Goal: Communication & Community: Answer question/provide support

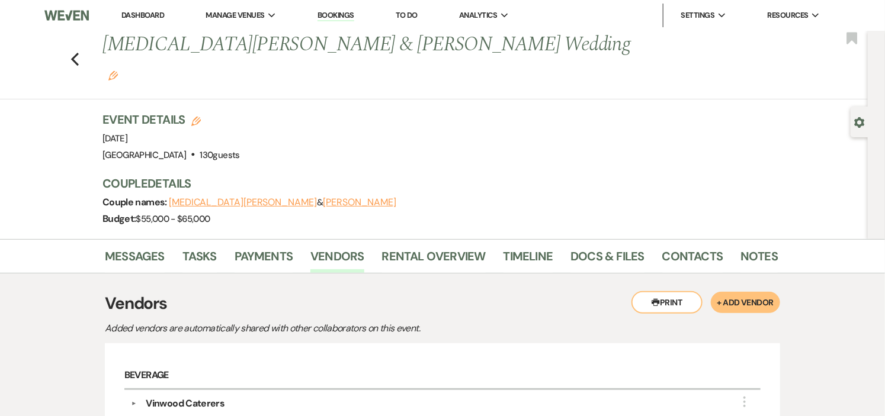
click at [149, 12] on link "Dashboard" at bounding box center [142, 15] width 43 height 10
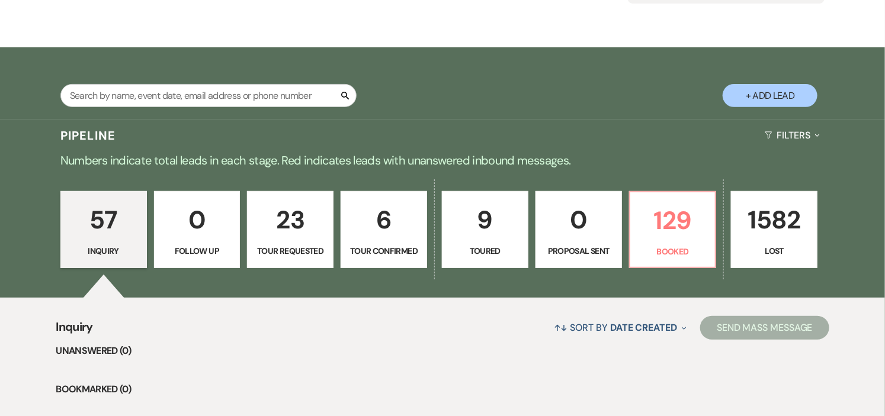
scroll to position [197, 0]
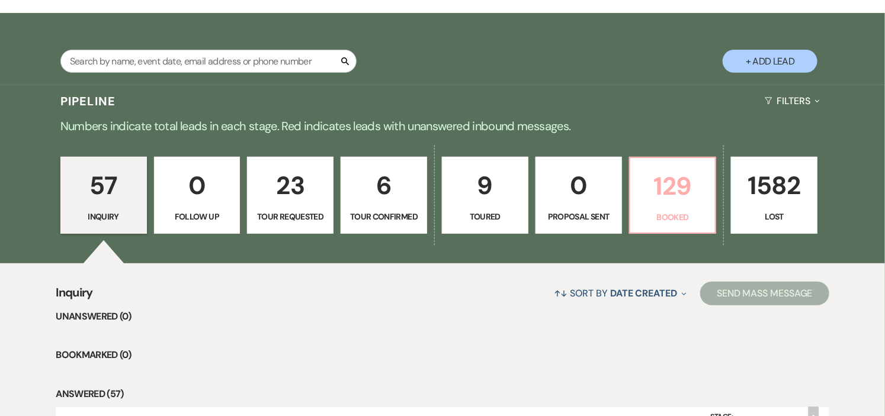
click at [702, 196] on p "129" at bounding box center [672, 186] width 71 height 40
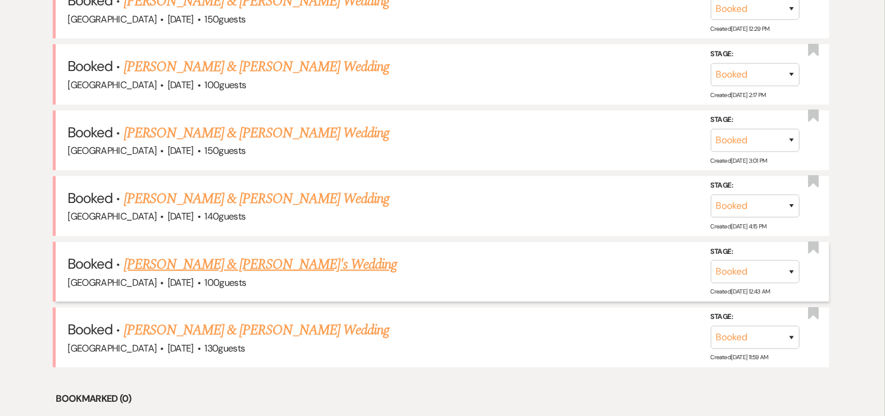
scroll to position [526, 0]
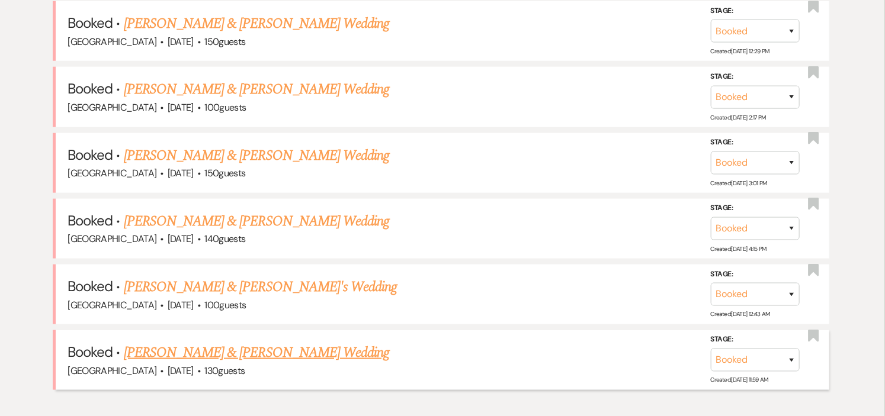
click at [317, 348] on link "[PERSON_NAME] & [PERSON_NAME] Wedding" at bounding box center [256, 352] width 265 height 21
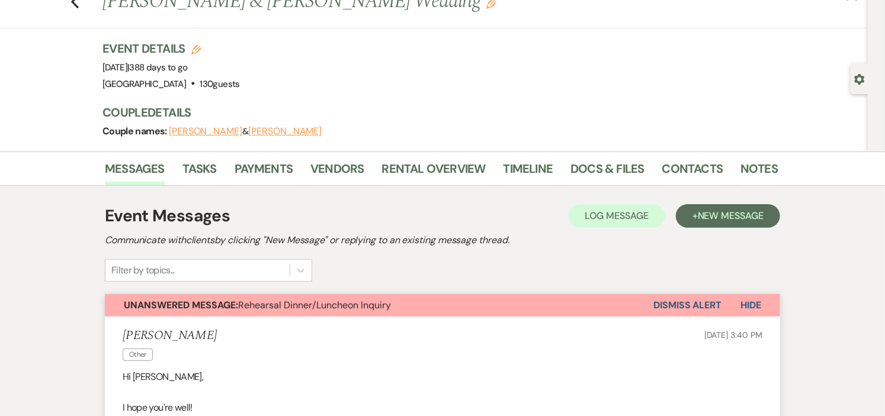
scroll to position [131, 0]
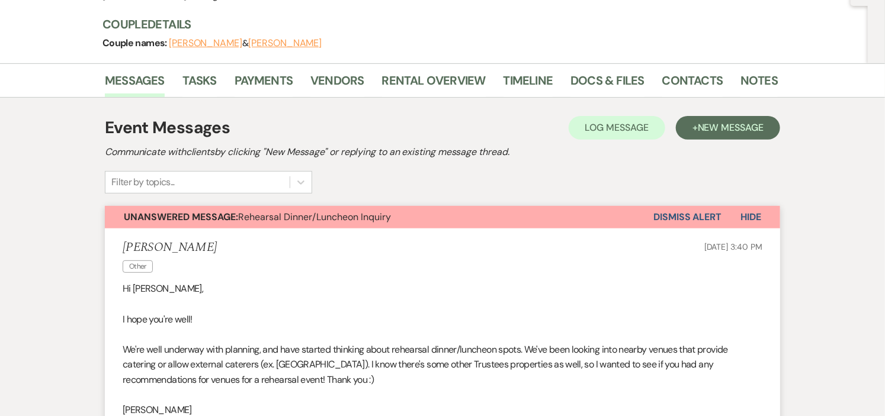
click at [701, 211] on button "Dismiss Alert" at bounding box center [687, 217] width 68 height 23
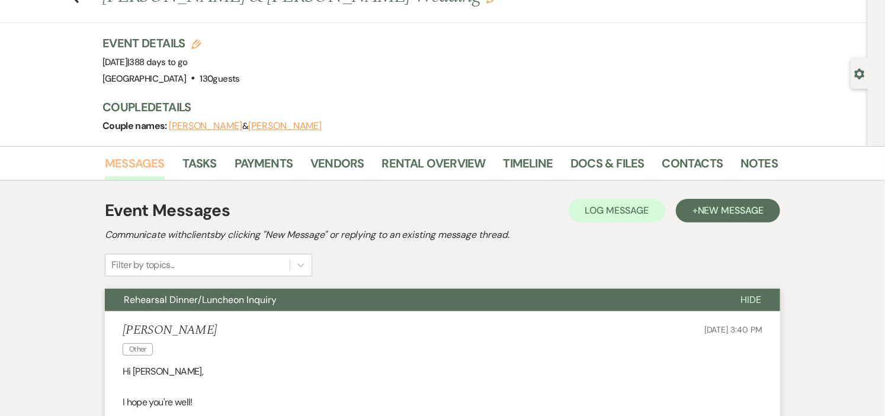
scroll to position [0, 0]
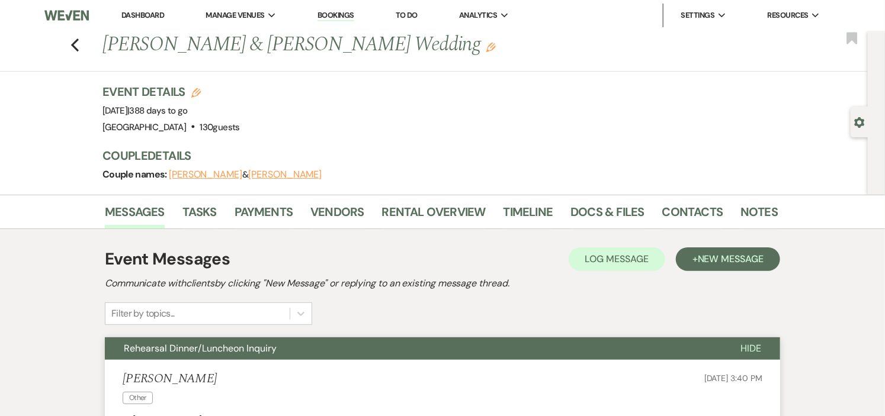
click at [143, 17] on link "Dashboard" at bounding box center [142, 15] width 43 height 10
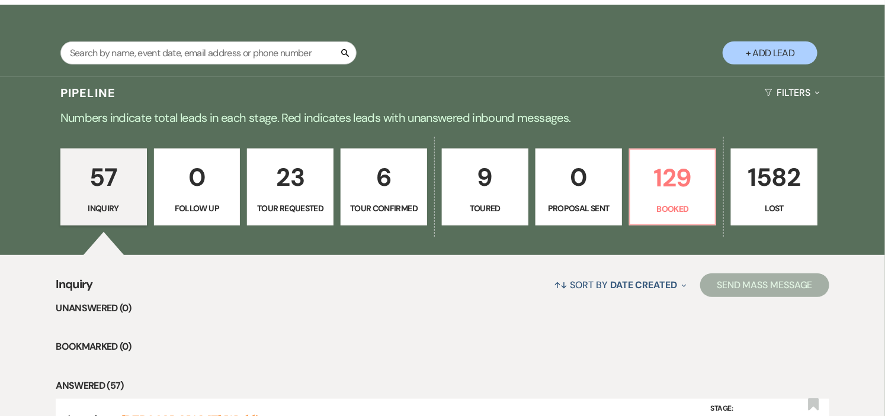
scroll to position [263, 0]
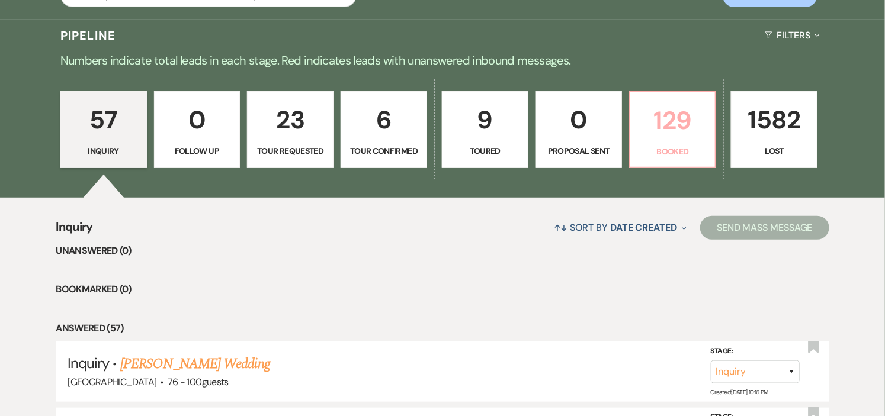
click at [665, 134] on p "129" at bounding box center [672, 121] width 71 height 40
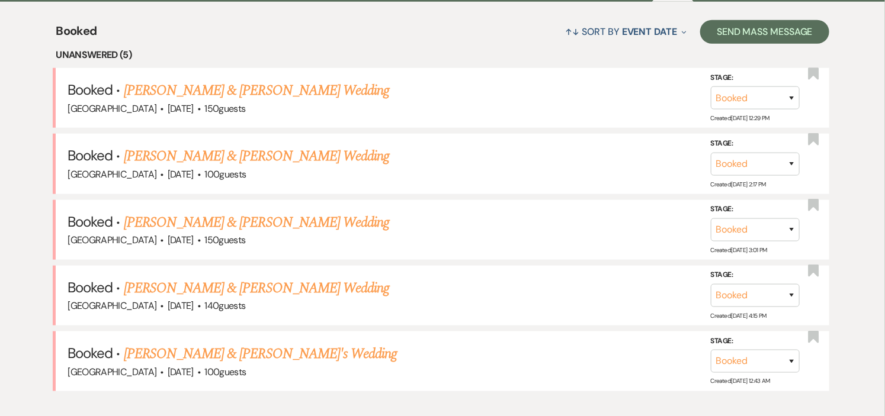
scroll to position [460, 0]
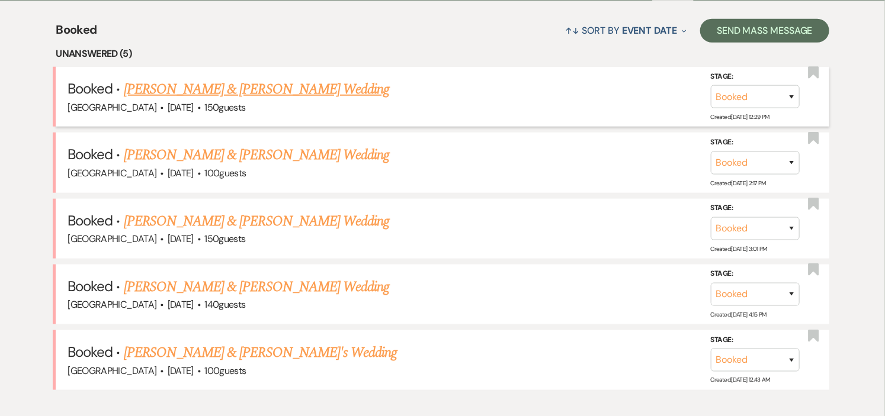
click at [346, 97] on link "[PERSON_NAME] & [PERSON_NAME] Wedding" at bounding box center [256, 89] width 265 height 21
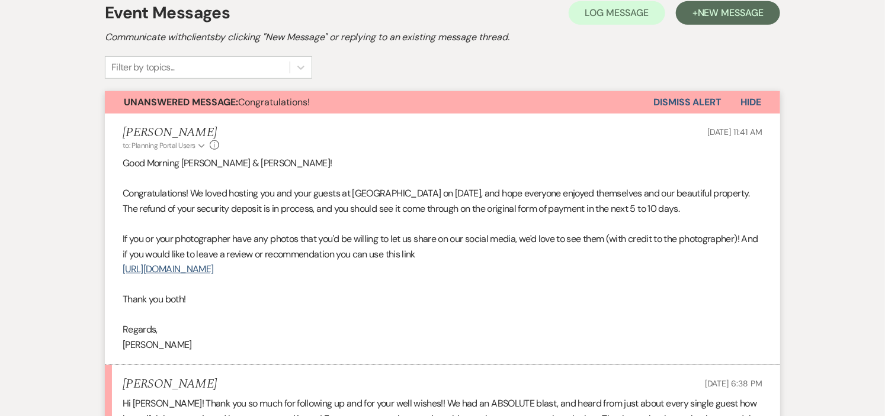
scroll to position [592, 0]
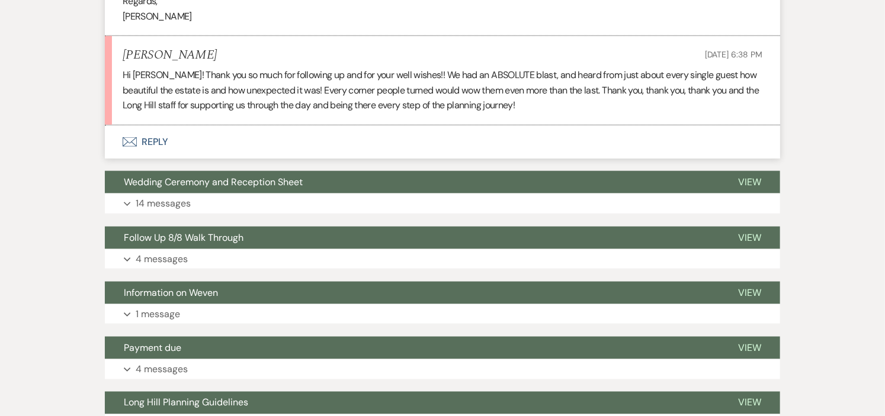
click at [161, 139] on button "Envelope Reply" at bounding box center [442, 142] width 675 height 33
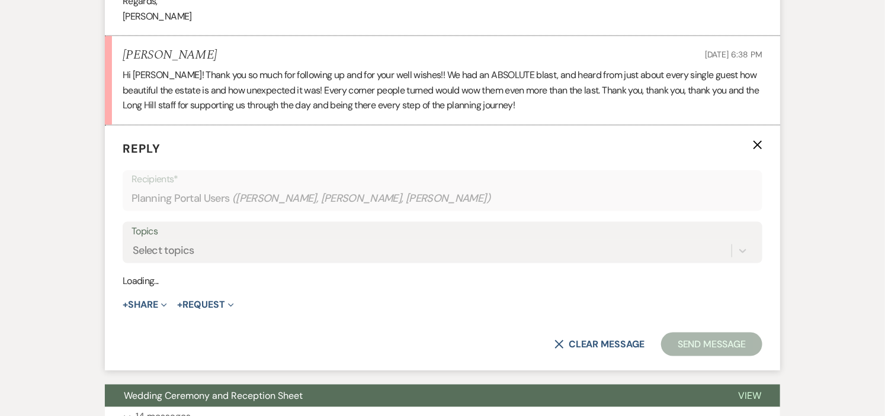
scroll to position [632, 0]
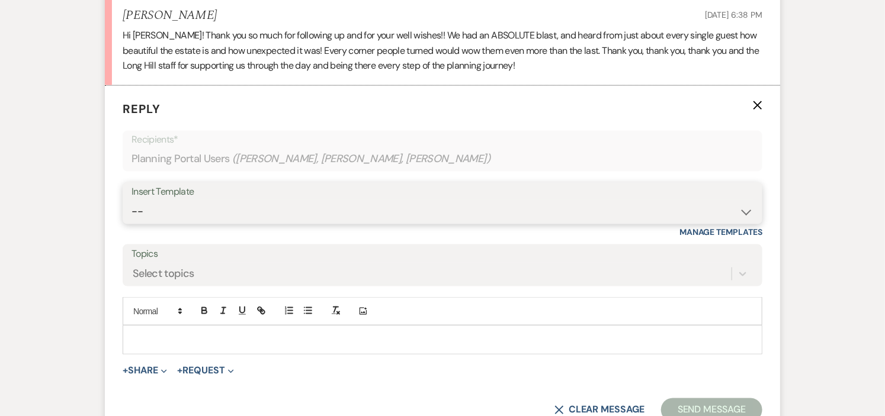
click at [884, 416] on html "Dashboard Manage Venues Expand Long Hill Bookings To Do Analytics Expand Long H…" at bounding box center [442, 308] width 885 height 1881
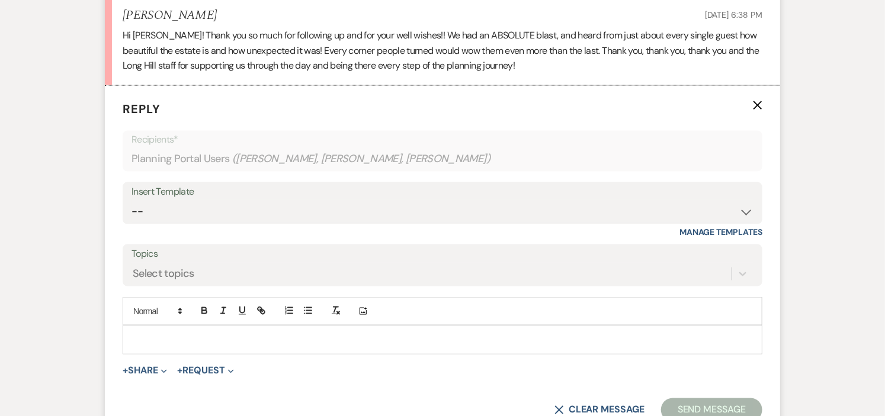
click at [220, 341] on p at bounding box center [442, 339] width 621 height 13
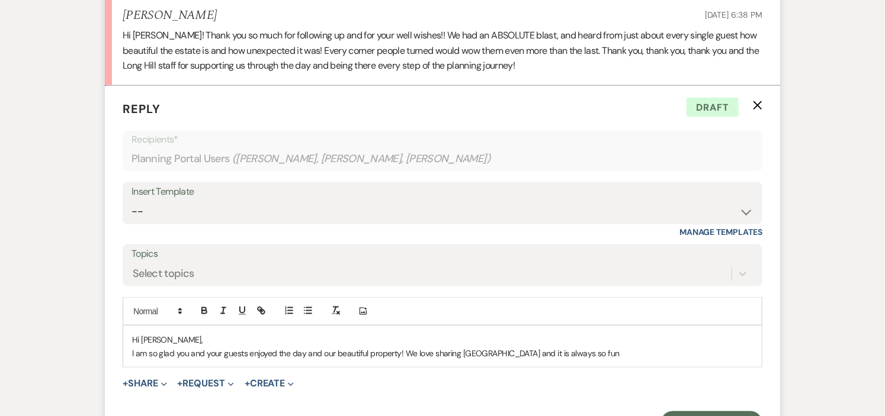
click at [131, 354] on div "Hi [PERSON_NAME], I am so glad you and your guests enjoyed the day and our beau…" at bounding box center [442, 346] width 638 height 41
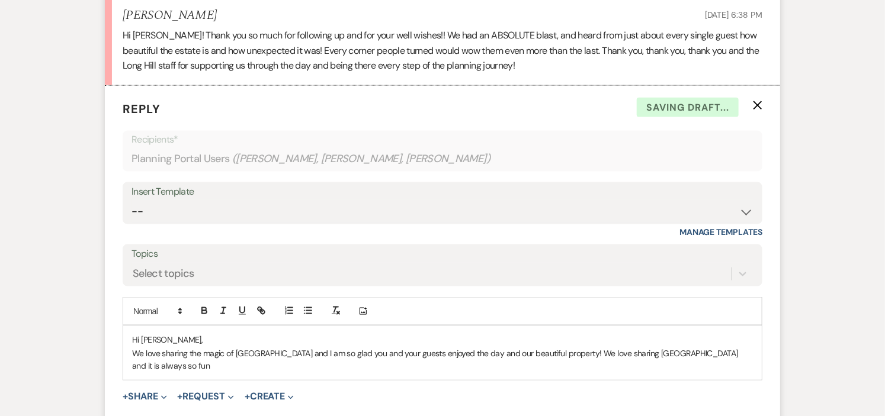
click at [554, 353] on p "We love sharing the magic of [GEOGRAPHIC_DATA] and I am so glad you and your gu…" at bounding box center [442, 360] width 621 height 27
click at [722, 354] on p "We love sharing the magic of [GEOGRAPHIC_DATA] and I am so glad you and your gu…" at bounding box center [442, 360] width 621 height 27
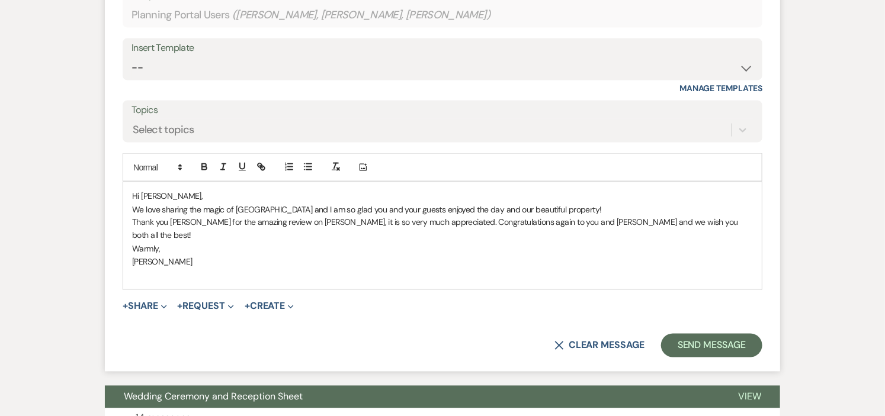
scroll to position [785, 0]
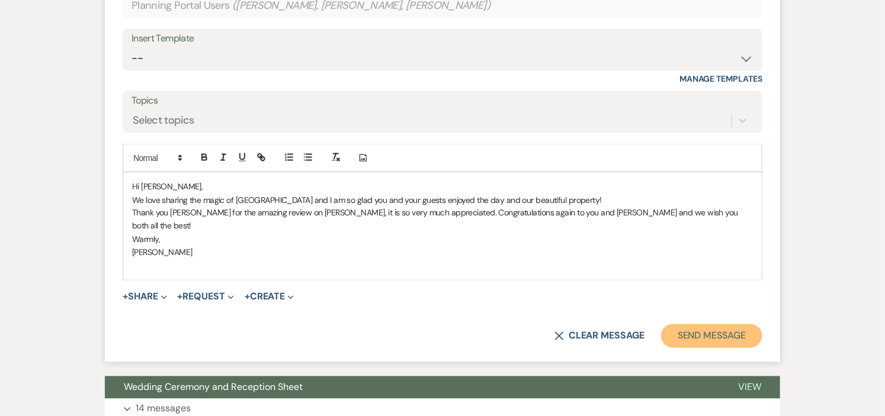
click at [721, 324] on button "Send Message" at bounding box center [711, 336] width 101 height 24
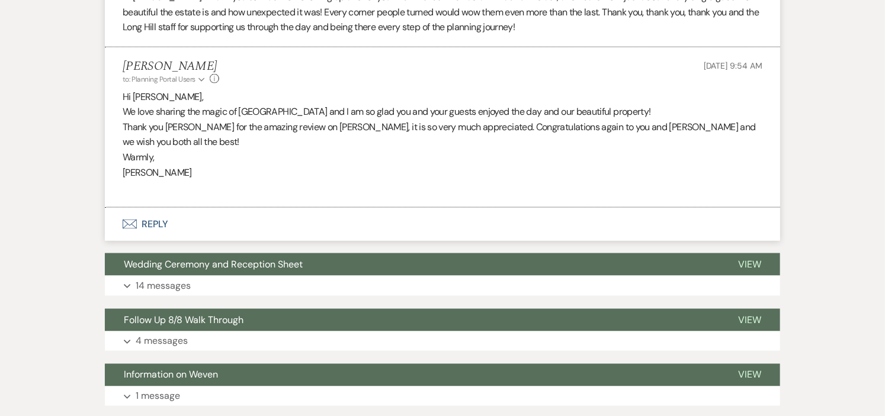
scroll to position [0, 0]
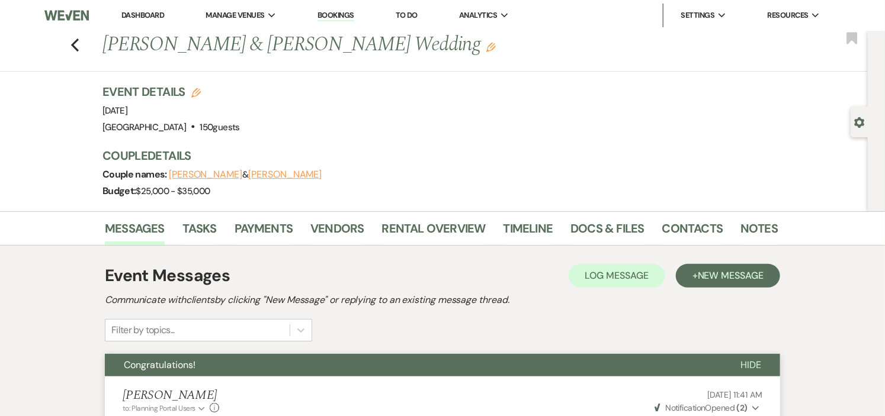
click at [144, 14] on link "Dashboard" at bounding box center [142, 15] width 43 height 10
